Goal: Task Accomplishment & Management: Use online tool/utility

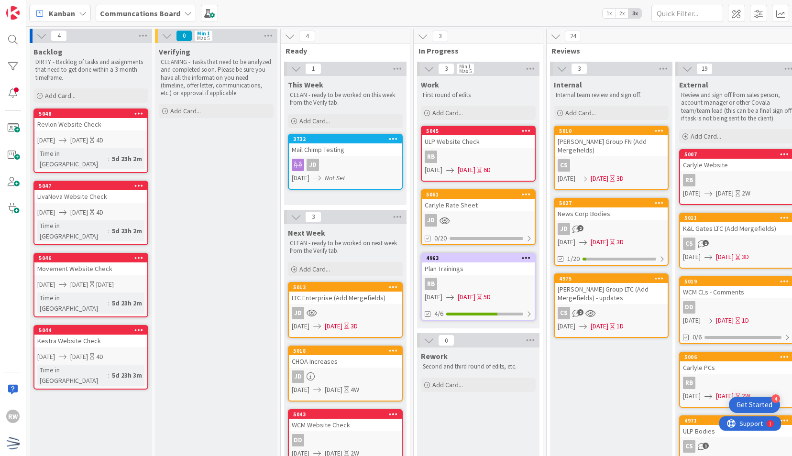
click at [226, 231] on div "Verifying CLEANING - Tasks that need to be analyzed and completed soon. Please …" at bounding box center [216, 440] width 122 height 794
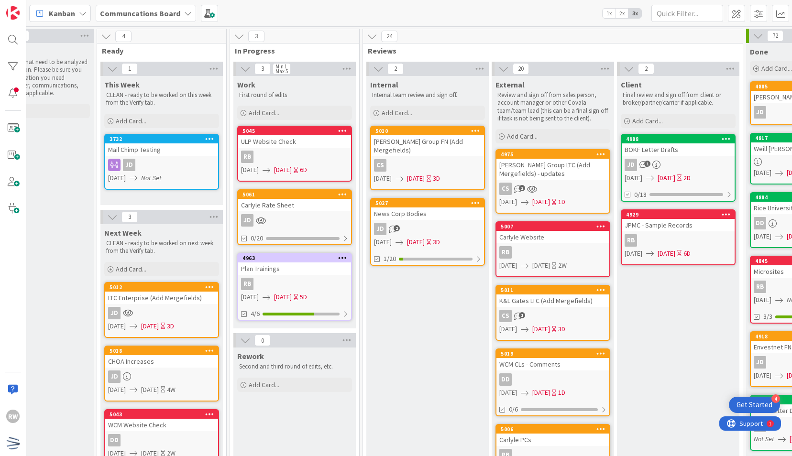
scroll to position [0, 183]
click at [419, 208] on div "News Corp Bodies" at bounding box center [428, 214] width 113 height 12
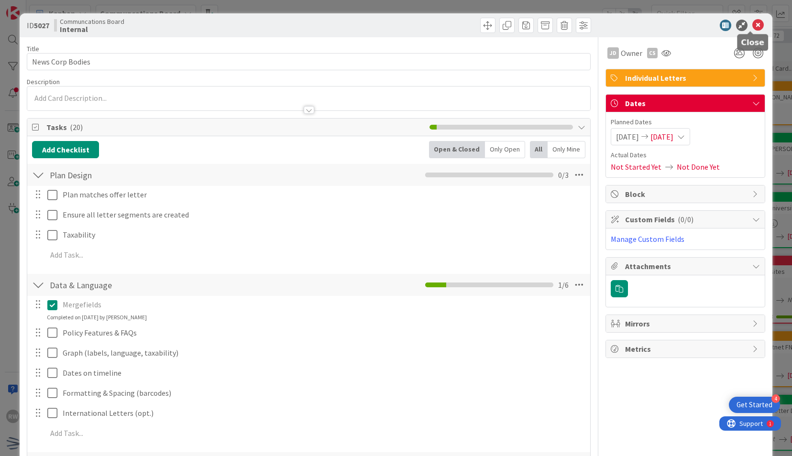
click at [755, 23] on icon at bounding box center [757, 25] width 11 height 11
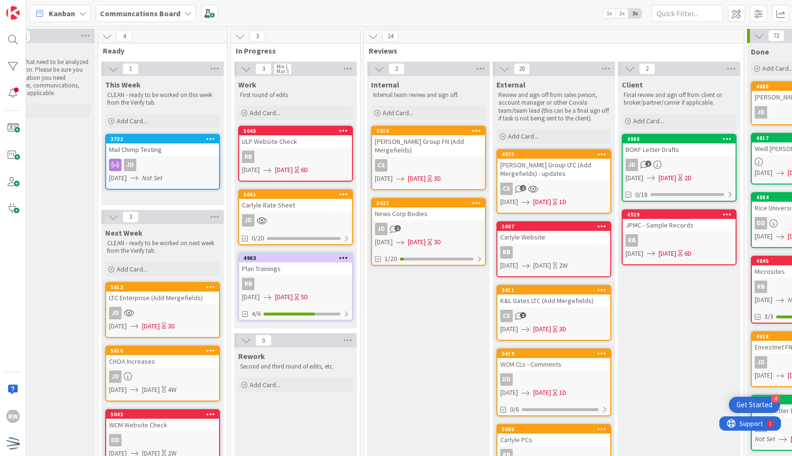
click at [450, 329] on div "Internal Internal team review and sign off. Add Card... 5010 [PERSON_NAME] Grou…" at bounding box center [428, 458] width 122 height 765
click at [438, 342] on div "Internal Internal team review and sign off. Add Card... 5010 [PERSON_NAME] Grou…" at bounding box center [428, 458] width 122 height 765
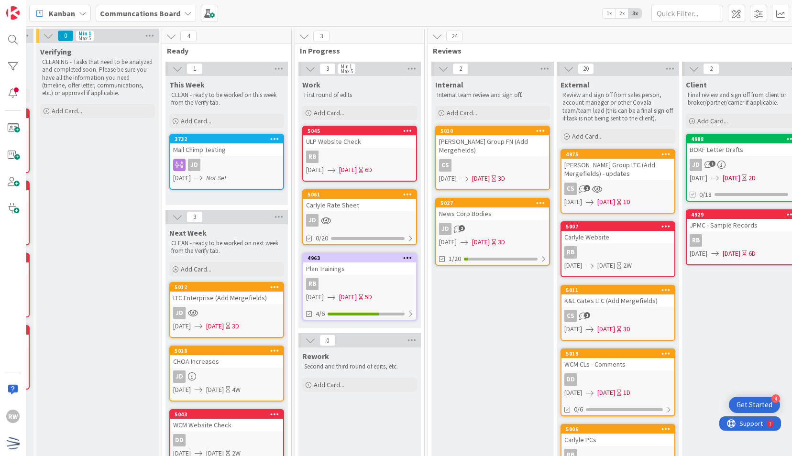
scroll to position [0, 112]
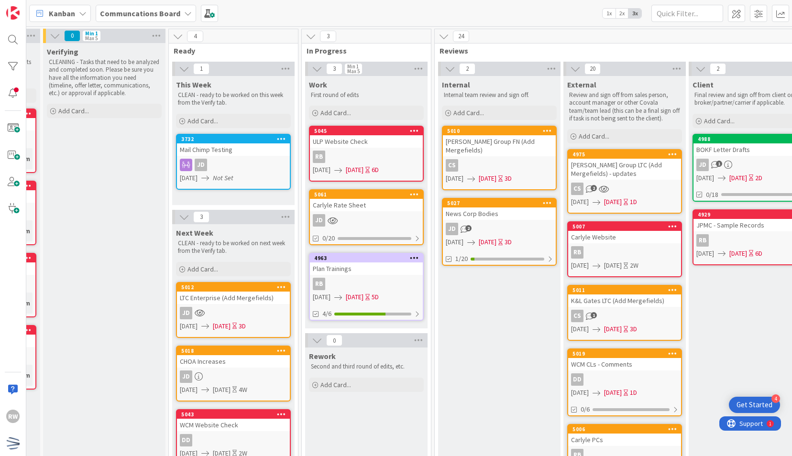
click at [506, 146] on div "[PERSON_NAME] Group FN (Add Mergefields)" at bounding box center [499, 145] width 113 height 21
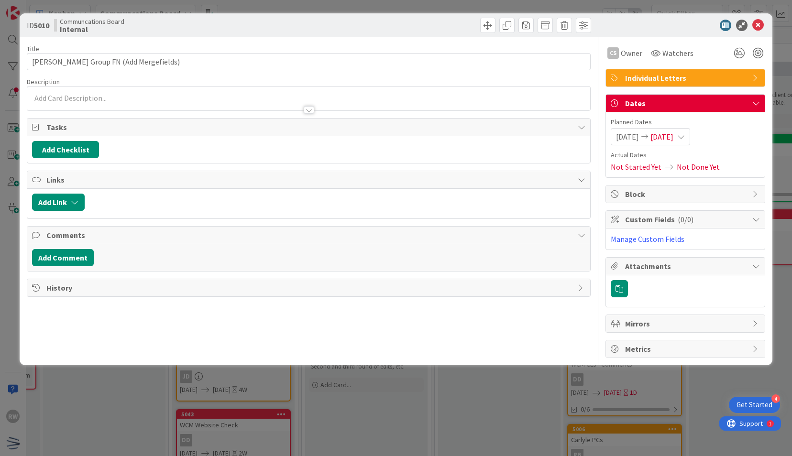
click at [673, 137] on span "[DATE]" at bounding box center [662, 136] width 23 height 11
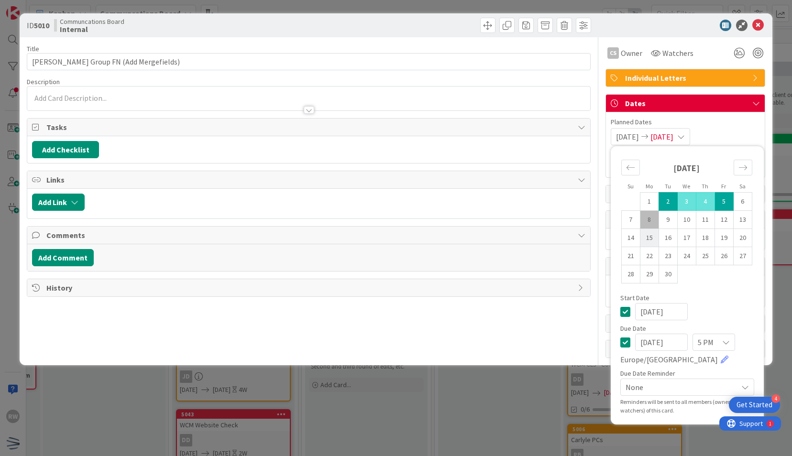
click at [648, 239] on td "15" at bounding box center [649, 238] width 19 height 18
type input "[DATE]"
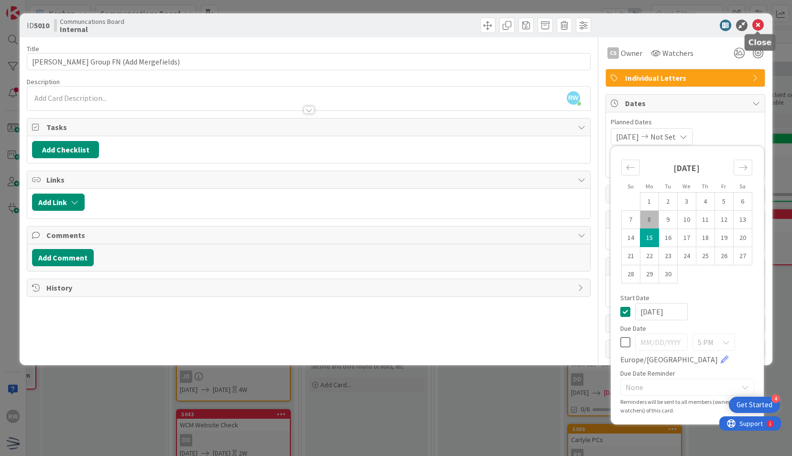
click at [761, 25] on icon at bounding box center [757, 25] width 11 height 11
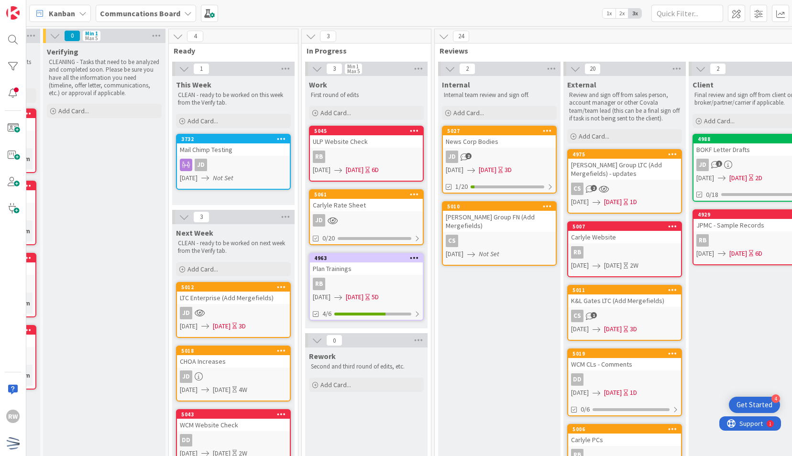
click at [477, 315] on div "Internal Internal team review and sign off. Add Card... 5027 News Corp Bodies J…" at bounding box center [499, 458] width 122 height 765
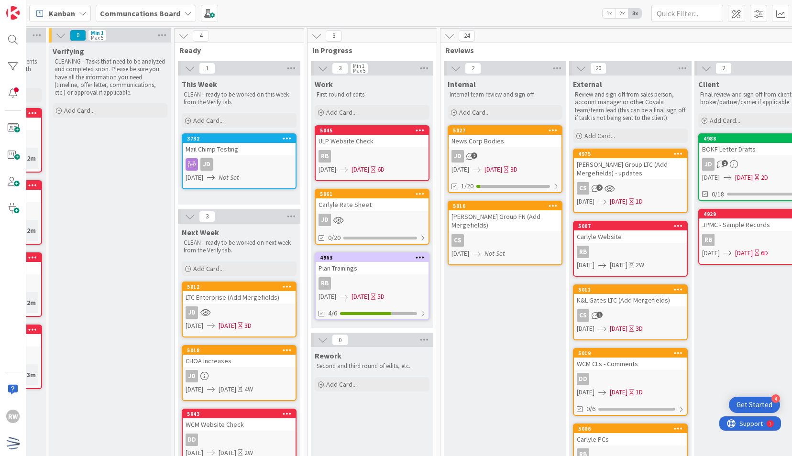
scroll to position [47, 106]
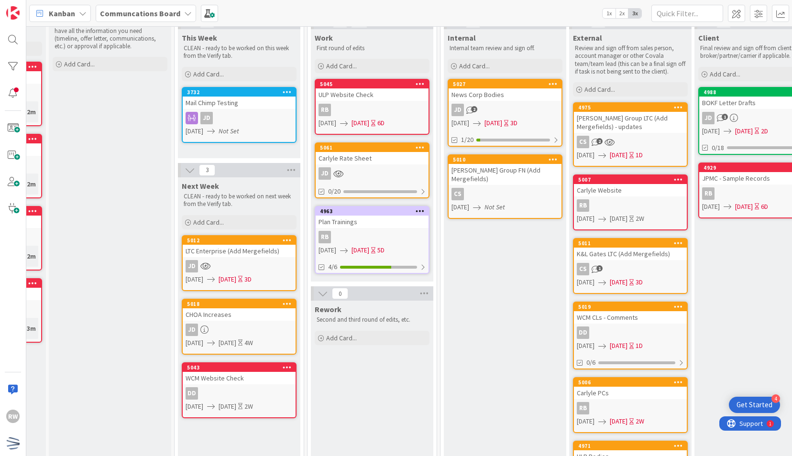
click at [240, 373] on div "WCM Website Check" at bounding box center [239, 378] width 113 height 12
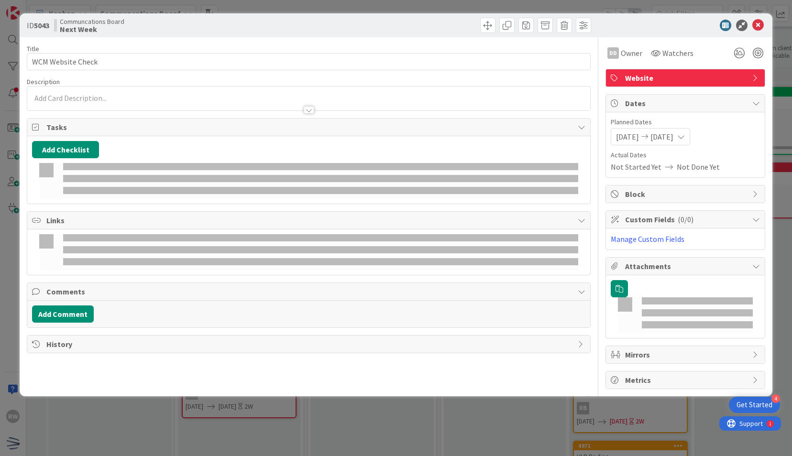
click at [242, 374] on div "Title 17 / 128 WCM Website Check Description DD Owner Watchers Website Tasks Ad…" at bounding box center [308, 213] width 563 height 352
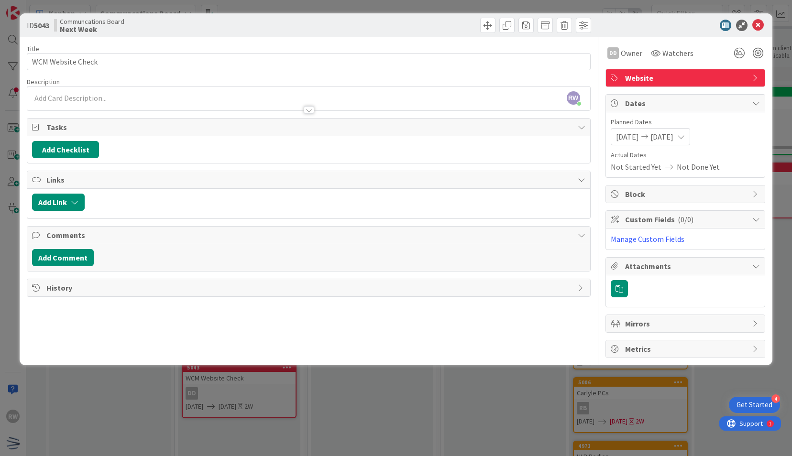
click at [753, 34] on div "ID 5043 Communcations Board Next Week" at bounding box center [396, 25] width 752 height 24
click at [757, 25] on icon at bounding box center [757, 25] width 11 height 11
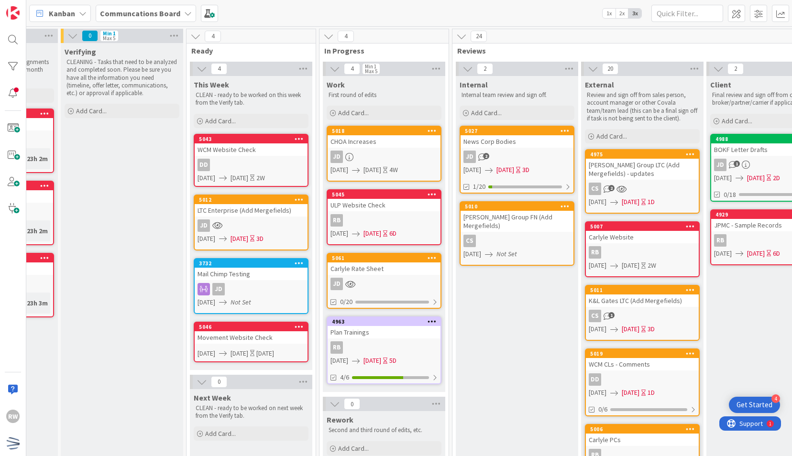
scroll to position [0, 95]
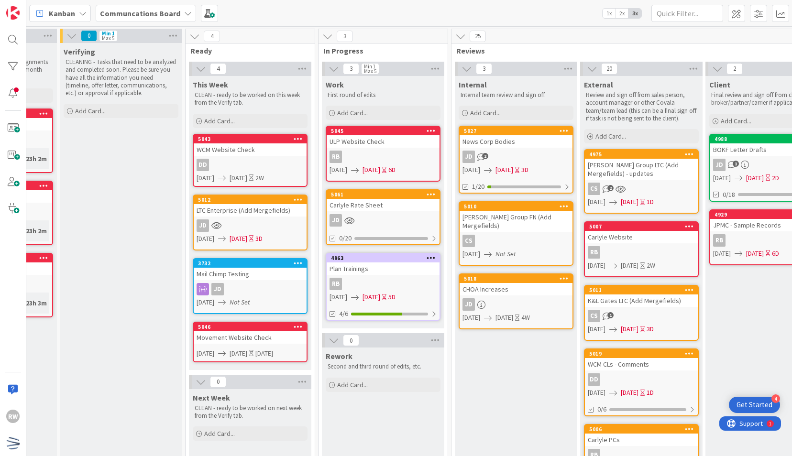
click at [512, 356] on div "Internal Internal team review and sign off. Add Card... 5027 News Corp Bodies J…" at bounding box center [516, 458] width 122 height 765
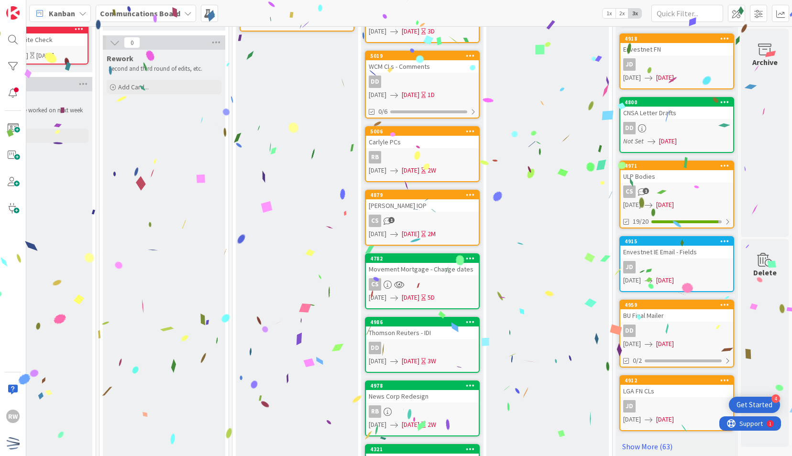
scroll to position [389, 320]
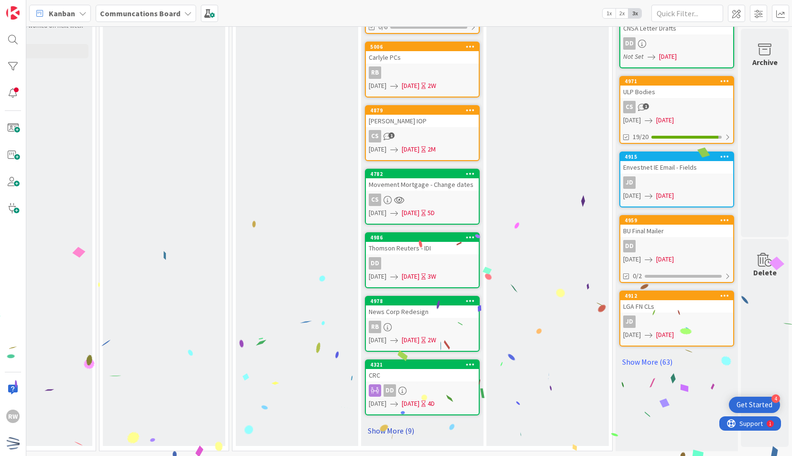
click at [379, 423] on link "Show More (9)" at bounding box center [422, 430] width 115 height 15
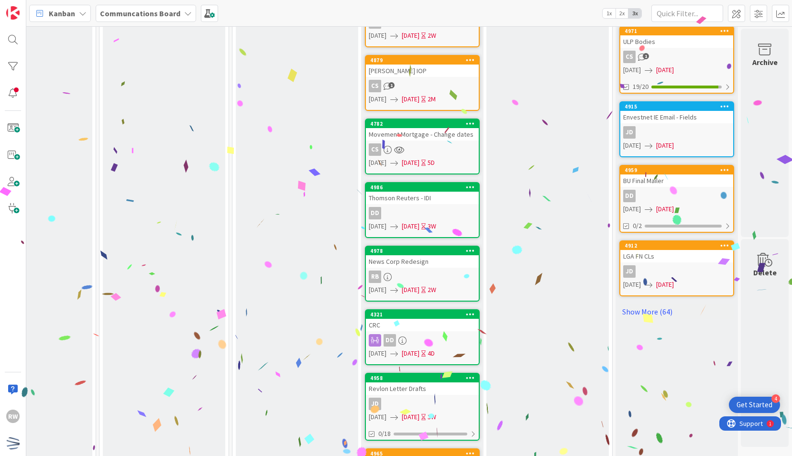
scroll to position [0, 320]
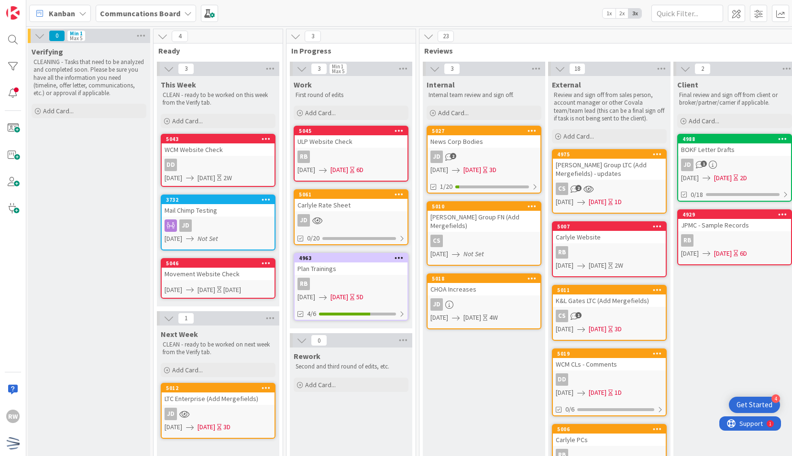
scroll to position [0, 128]
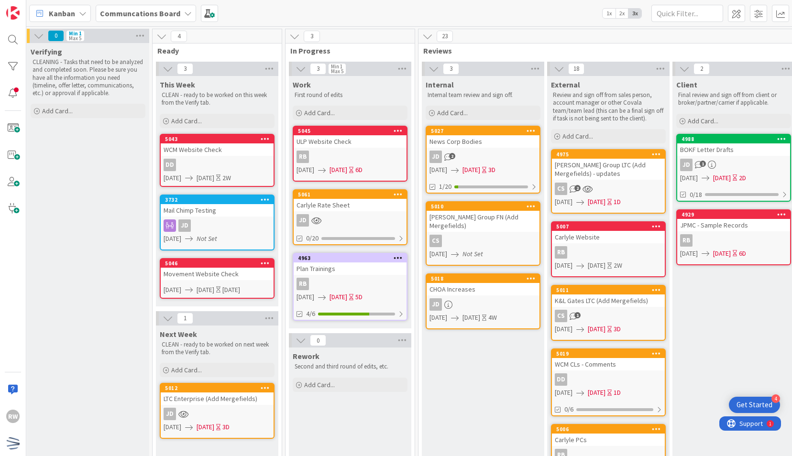
click at [98, 113] on div "Add Card..." at bounding box center [88, 111] width 115 height 14
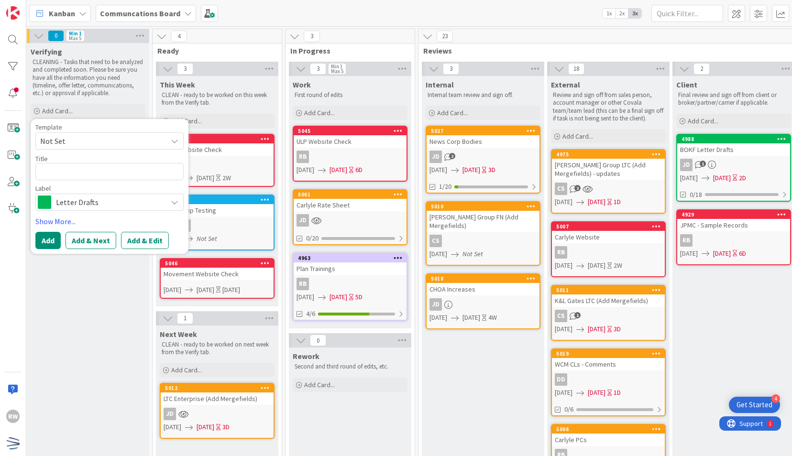
click at [99, 140] on span "Not Set" at bounding box center [100, 141] width 120 height 12
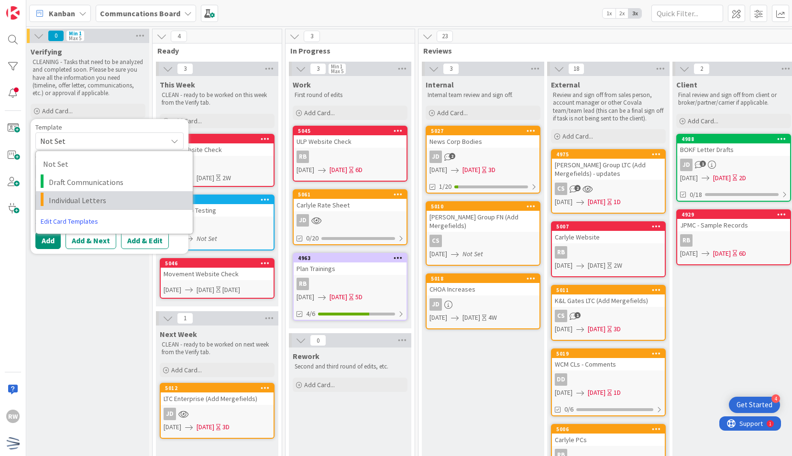
click at [101, 199] on span "Individual Letters" at bounding box center [117, 200] width 137 height 12
type textarea "x"
type textarea "Individual Letters"
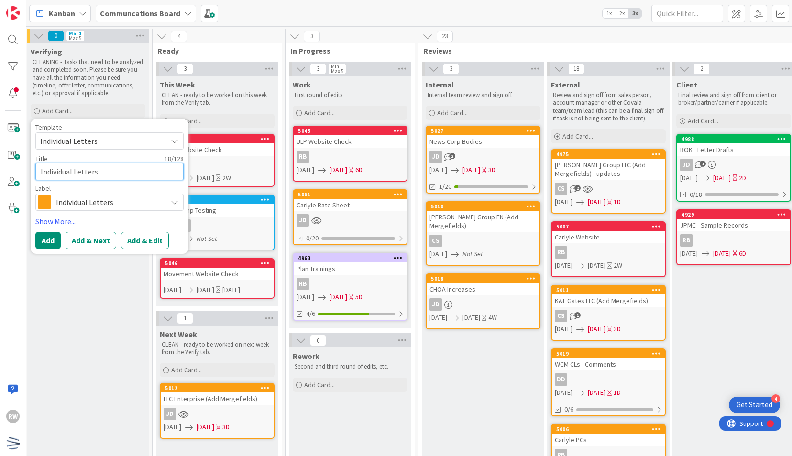
scroll to position [0, 0]
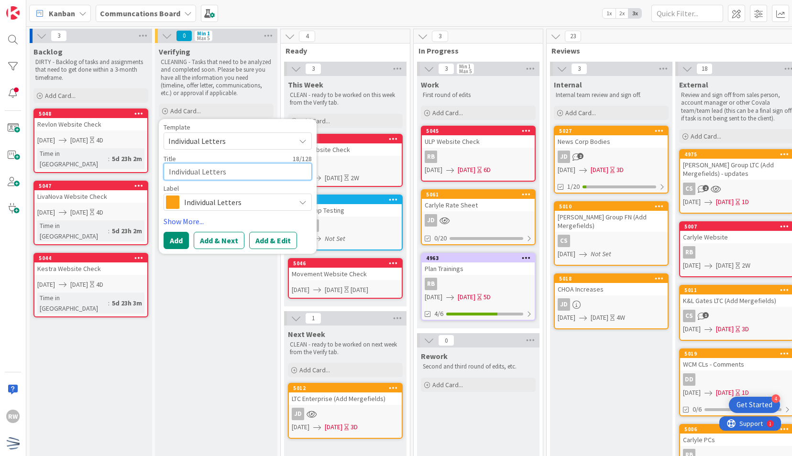
drag, startPoint x: 114, startPoint y: 174, endPoint x: 0, endPoint y: 177, distance: 113.9
click at [0, 177] on html "4 Get Started RW Kanban Communcations Board 1x 2x 3x 3 Backlog DIRTY - Backlog …" at bounding box center [396, 228] width 792 height 456
type textarea "x"
type textarea "J"
type textarea "x"
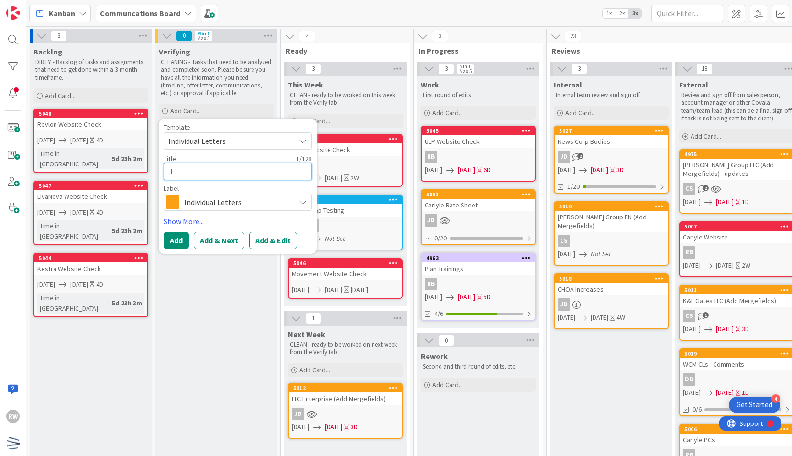
type textarea "JP"
type textarea "x"
type textarea "JPM"
type textarea "x"
type textarea "JPMC"
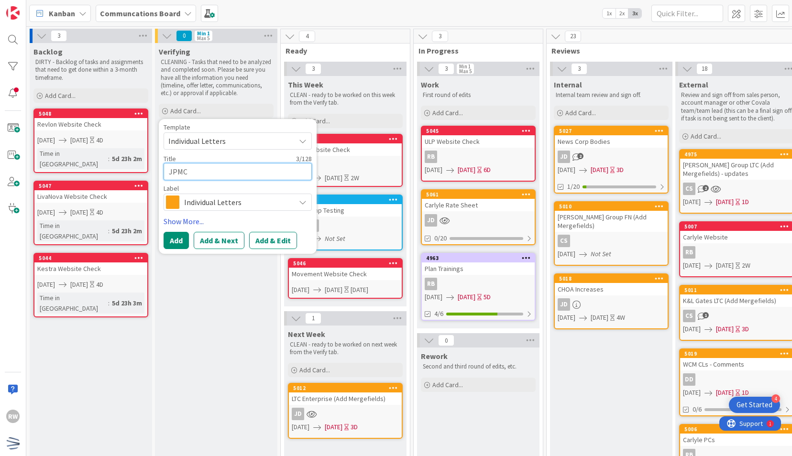
type textarea "x"
type textarea "JPMC"
type textarea "x"
type textarea "JPMC A"
type textarea "x"
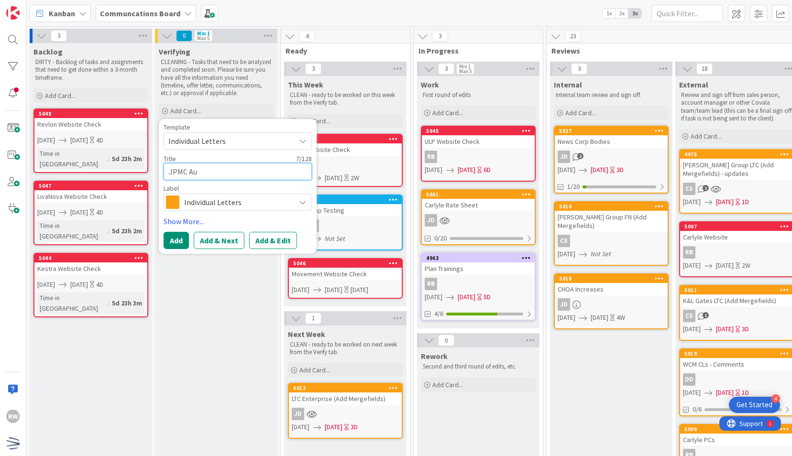
type textarea "JPMC Aug"
type textarea "x"
type textarea "JPMC Augus"
type textarea "x"
type textarea "JPMC August"
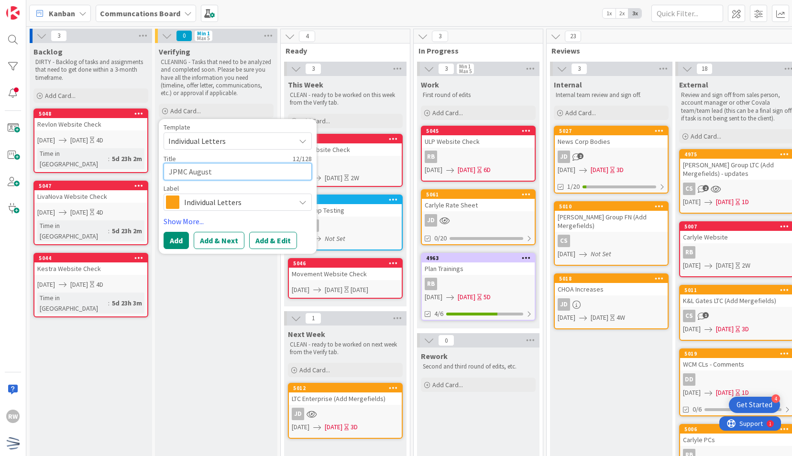
type textarea "x"
type textarea "JPMC August N"
type textarea "x"
type textarea "JPMC August NH"
type textarea "x"
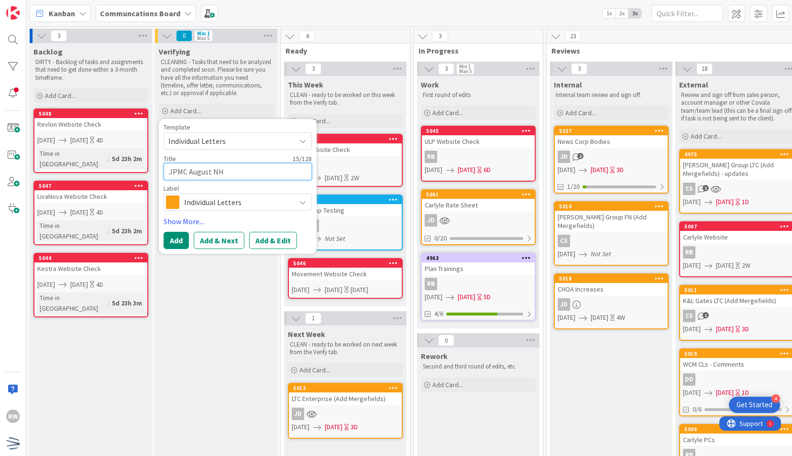
type textarea "JPMC August NH L"
type textarea "x"
type textarea "JPMC August NH Le"
type textarea "x"
type textarea "JPMC August NH Lete"
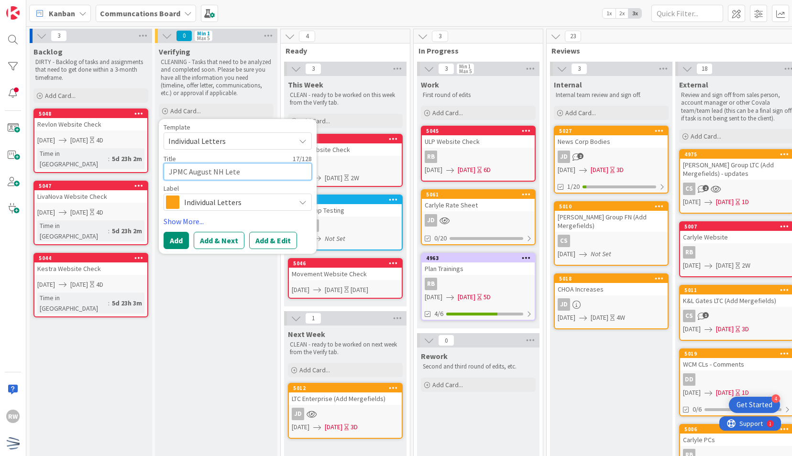
type textarea "x"
type textarea "JPMC August NH Leter"
type textarea "x"
type textarea "JPMC August NH Lete"
type textarea "x"
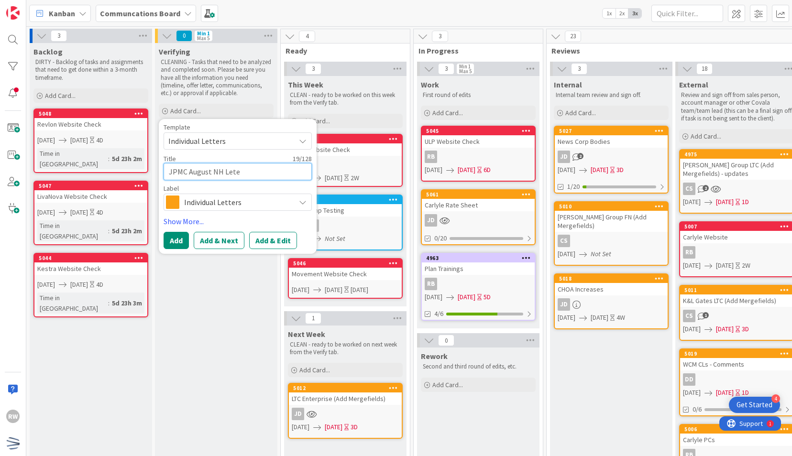
type textarea "JPMC August NH Let"
type textarea "x"
type textarea "JPMC August NH Le"
type textarea "x"
type textarea "JPMC August NH L"
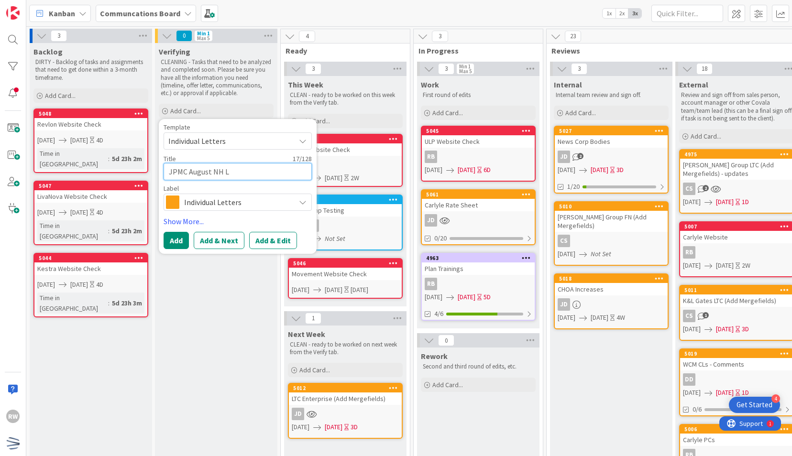
type textarea "x"
type textarea "JPMC August NH"
type textarea "x"
type textarea "JPMC August NH I"
type textarea "x"
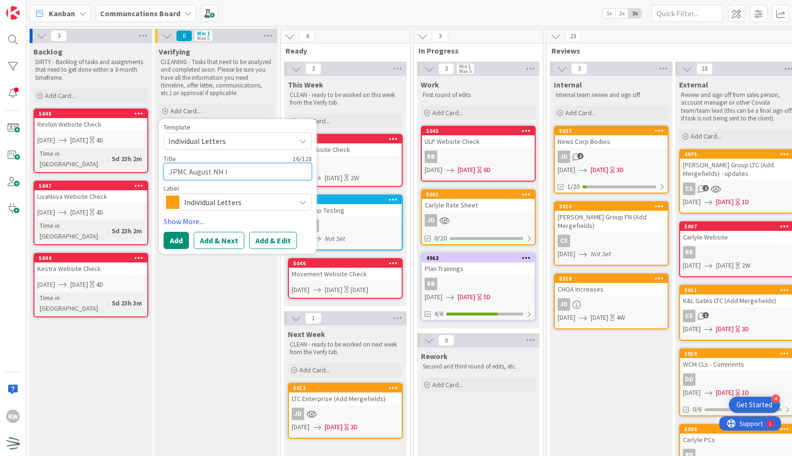
type textarea "JPMC August NH In"
type textarea "x"
type textarea "JPMC August NH Ini"
type textarea "x"
type textarea "JPMC August NH Init"
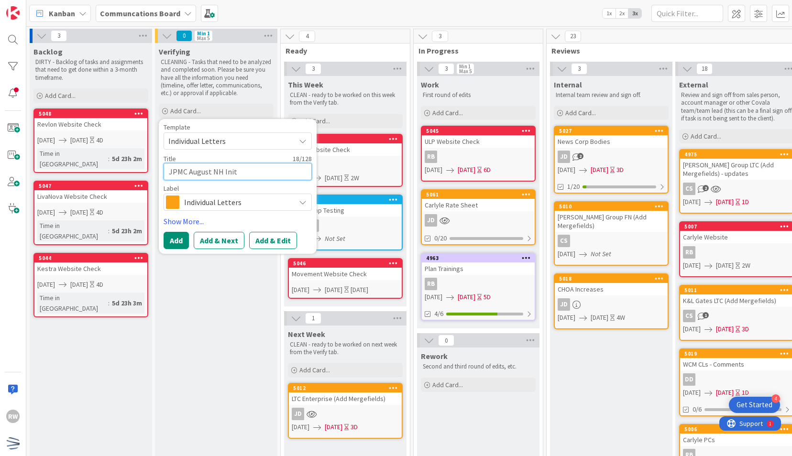
type textarea "x"
type textarea "JPMC August NH Initi"
type textarea "x"
type textarea "JPMC August NH Initia"
type textarea "x"
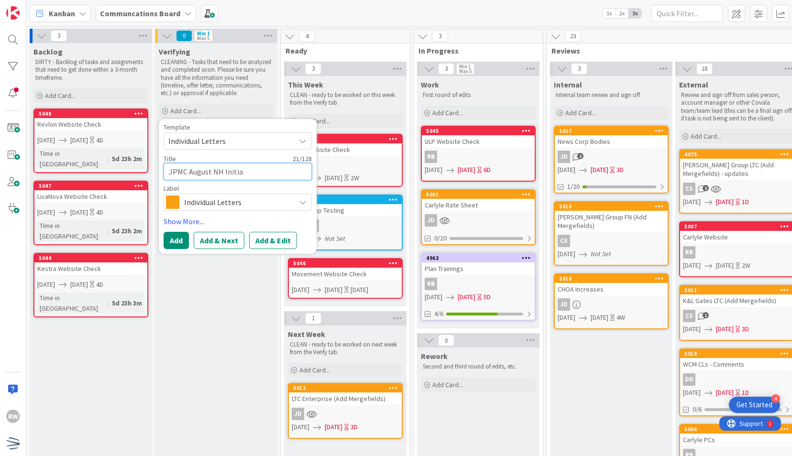
type textarea "JPMC August NH Initial"
type textarea "x"
type textarea "JPMC August NH Initial"
type textarea "x"
type textarea "JPMC August NH Initial o"
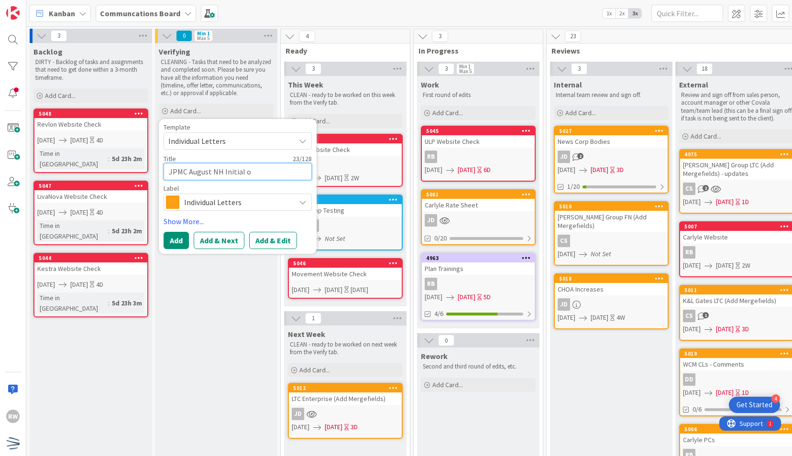
type textarea "x"
type textarea "JPMC August NH Initial of"
type textarea "x"
type textarea "JPMC August NH Initial offe"
type textarea "x"
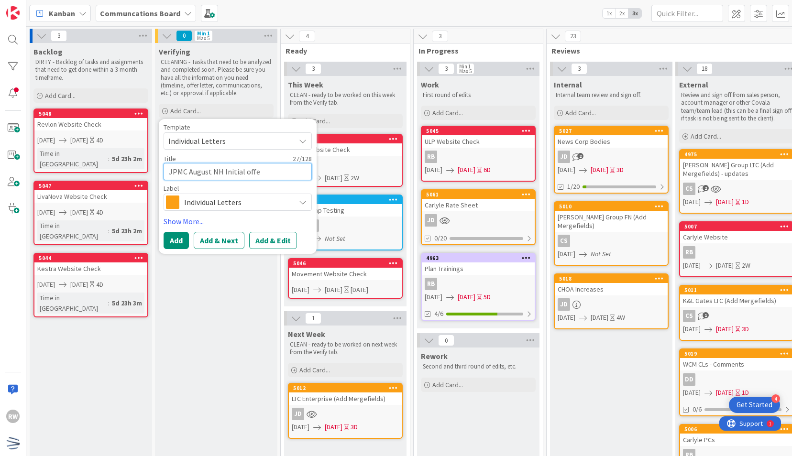
type textarea "JPMC August NH Initial offer"
type textarea "x"
type textarea "JPMC August NH Initial offe"
type textarea "x"
type textarea "JPMC August NH Initial off"
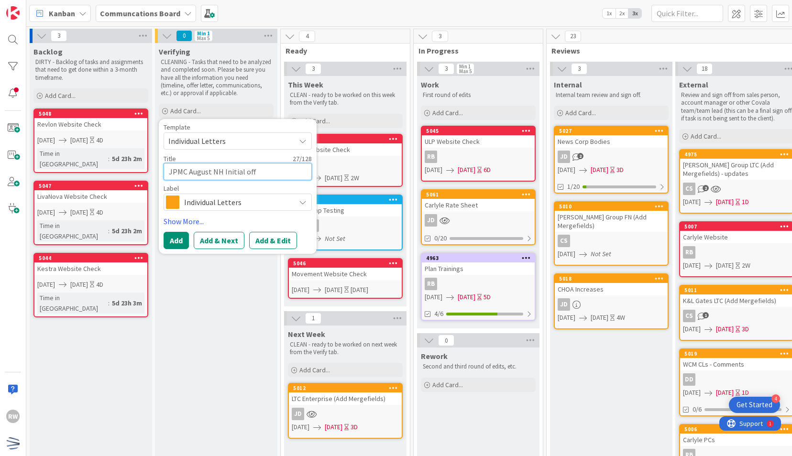
type textarea "x"
type textarea "JPMC August NH Initial of"
type textarea "x"
type textarea "JPMC August NH Initial o"
type textarea "x"
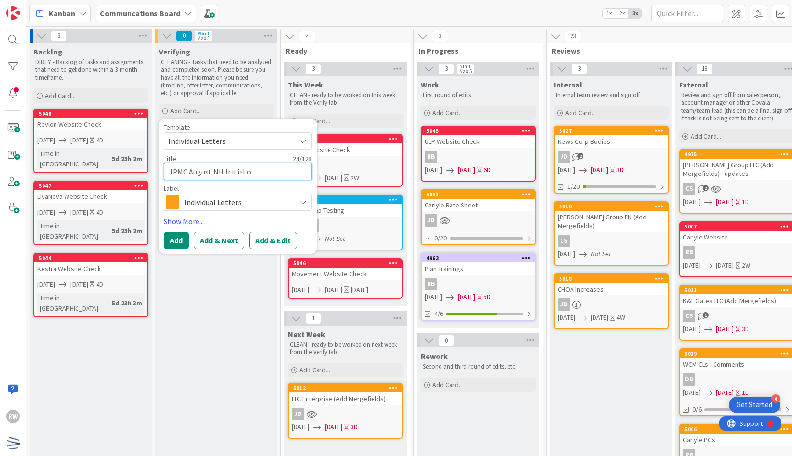
type textarea "JPMC August NH Initial"
type textarea "x"
type textarea "JPMC August NH Initial O"
type textarea "x"
type textarea "JPMC August NH Initial Of"
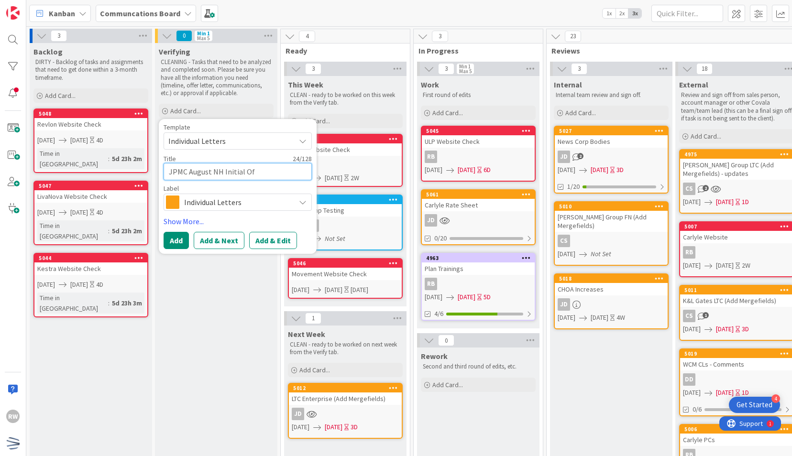
type textarea "x"
type textarea "JPMC August NH Initial Offe"
type textarea "x"
type textarea "JPMC August NH Initial Offer"
type textarea "x"
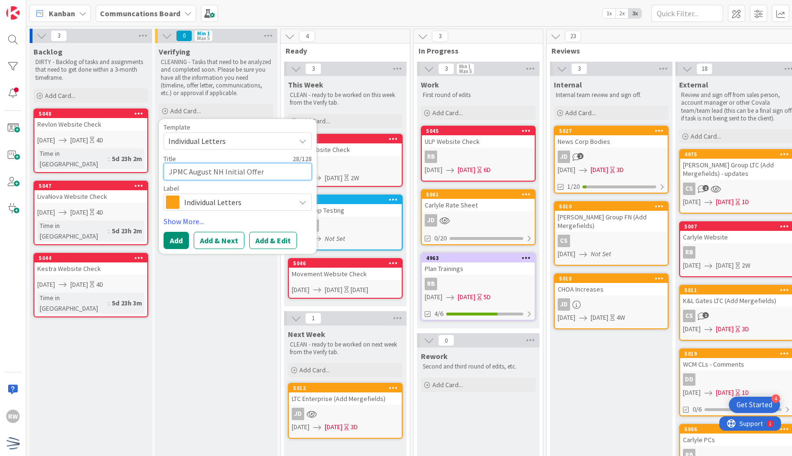
type textarea "JPMC August NH Initial Offer"
type textarea "x"
type textarea "JPMC August NH Initial Offer &"
type textarea "x"
type textarea "JPMC August NH Initial Offer &"
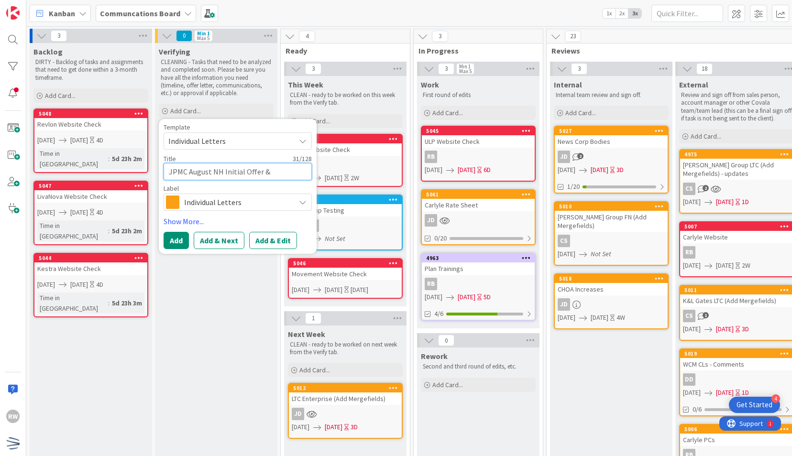
type textarea "x"
type textarea "JPMC August NH Initial Offer & E"
type textarea "x"
type textarea "JPMC August NH Initial Offer & Em"
type textarea "x"
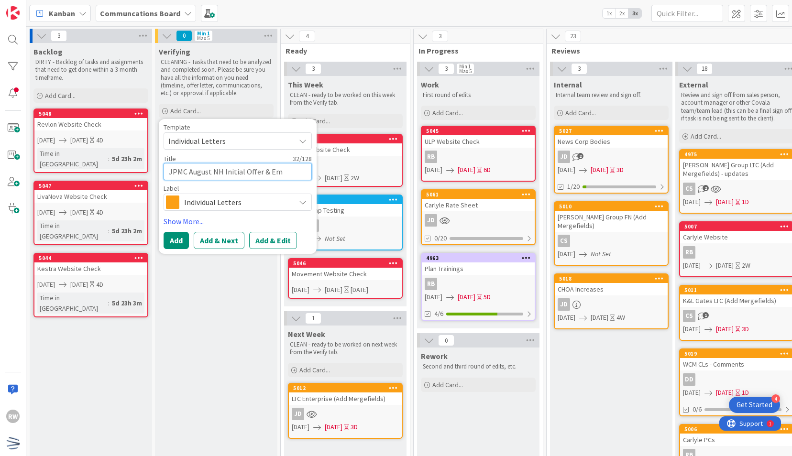
type textarea "JPMC August NH Initial Offer & Ema"
type textarea "x"
type textarea "JPMC August NH Initial Offer & Emai"
type textarea "x"
type textarea "JPMC August NH Initial Offer & Email"
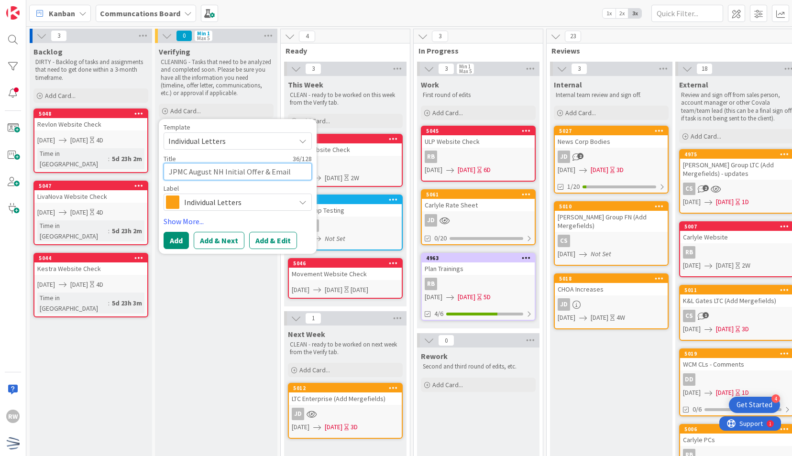
type textarea "x"
type textarea "JPMC August NH Initial Offer & Emails"
click at [207, 200] on span "Individual Letters" at bounding box center [237, 202] width 106 height 13
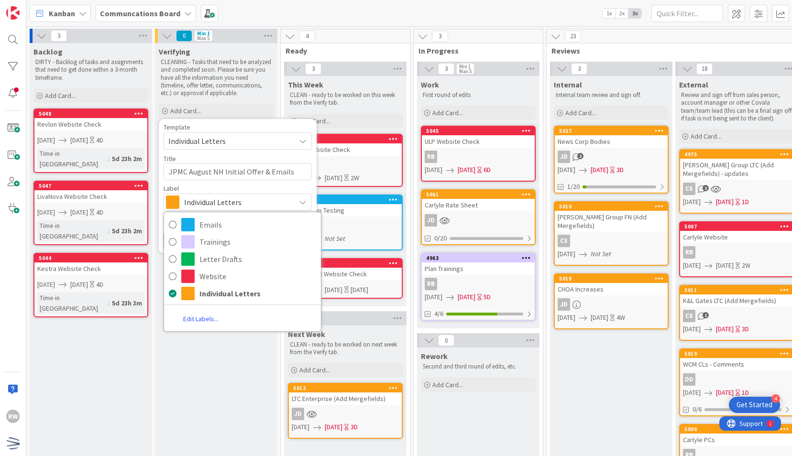
click at [207, 200] on span "Individual Letters" at bounding box center [237, 202] width 106 height 13
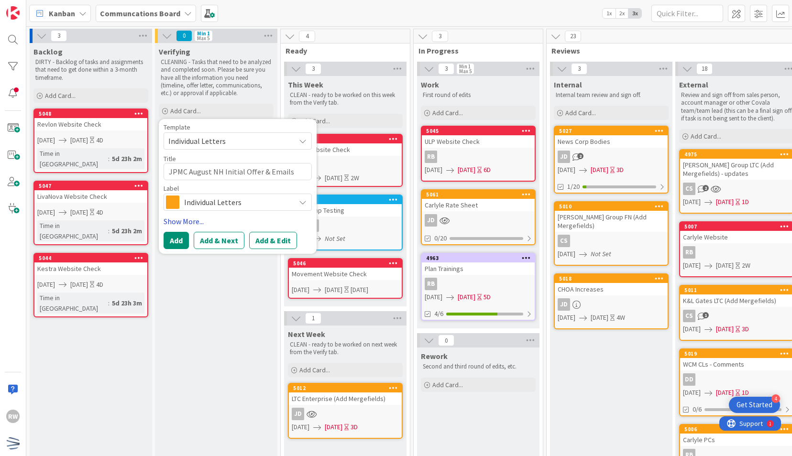
click at [199, 218] on link "Show More..." at bounding box center [238, 221] width 148 height 11
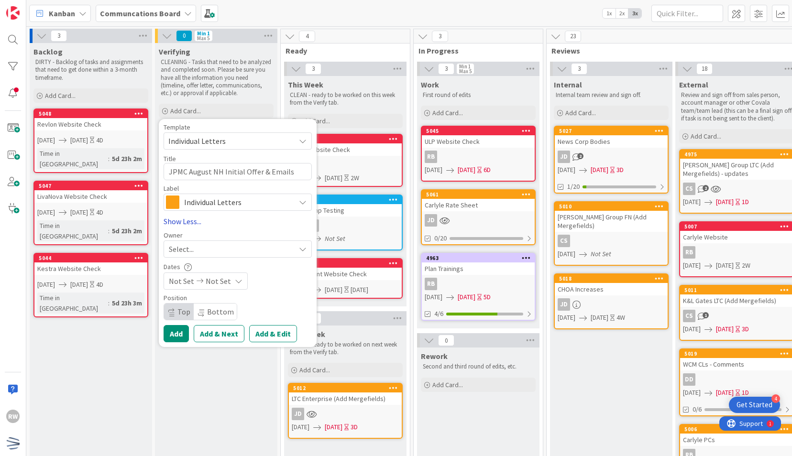
type textarea "x"
click at [211, 276] on span "Not Set" at bounding box center [218, 281] width 25 height 11
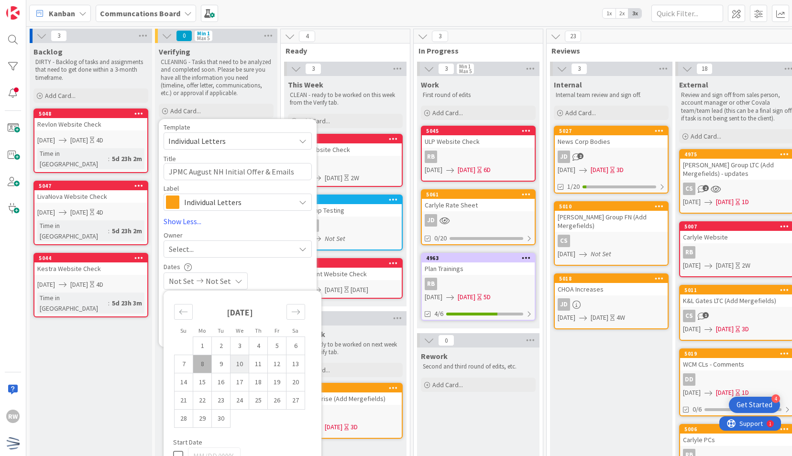
click at [244, 366] on td "10" at bounding box center [240, 364] width 19 height 18
type input "[DATE]"
type textarea "x"
click at [289, 273] on div "[DATE] Not Set" at bounding box center [238, 281] width 148 height 17
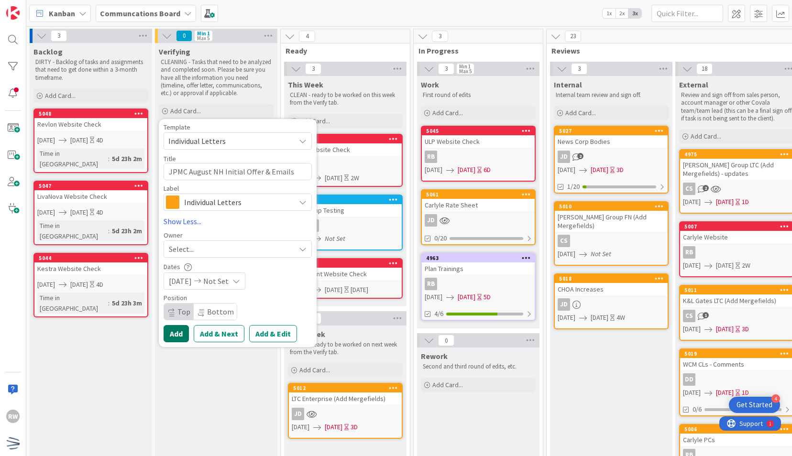
click at [176, 330] on button "Add" at bounding box center [176, 333] width 25 height 17
